Goal: Check status

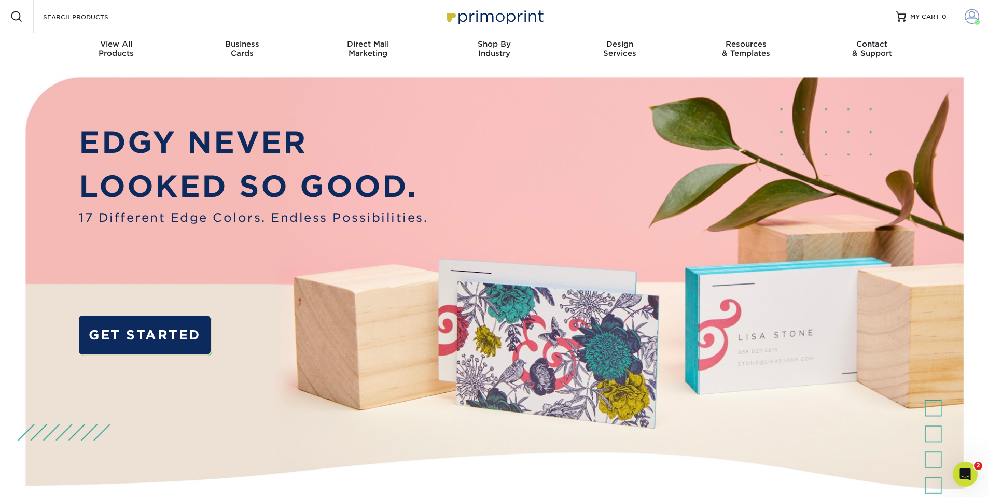
click at [969, 19] on span at bounding box center [971, 16] width 15 height 15
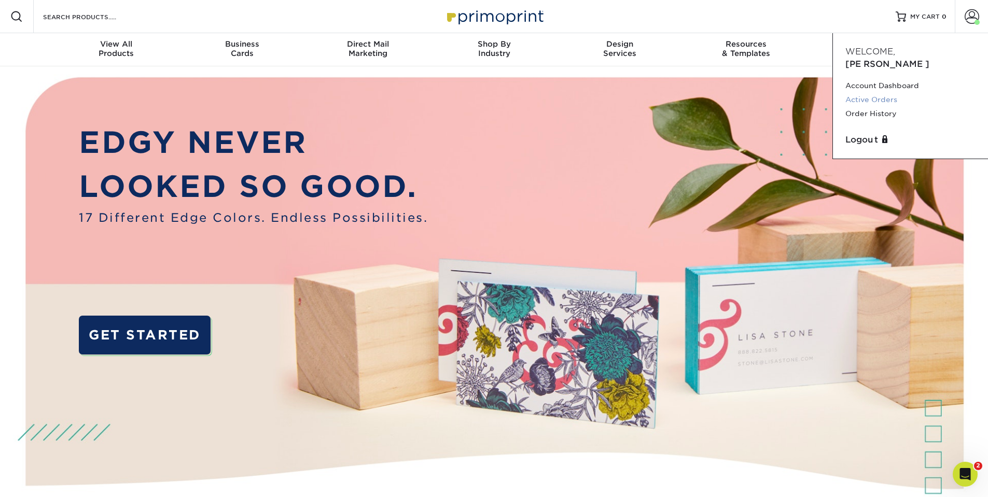
click at [893, 93] on link "Active Orders" at bounding box center [910, 100] width 130 height 14
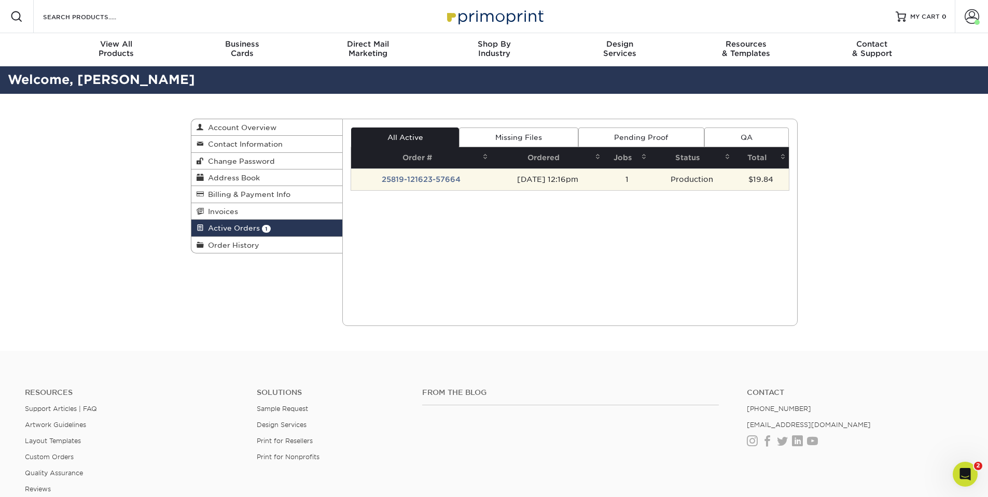
click at [638, 180] on td "1" at bounding box center [626, 179] width 47 height 22
